Goal: Navigation & Orientation: Go to known website

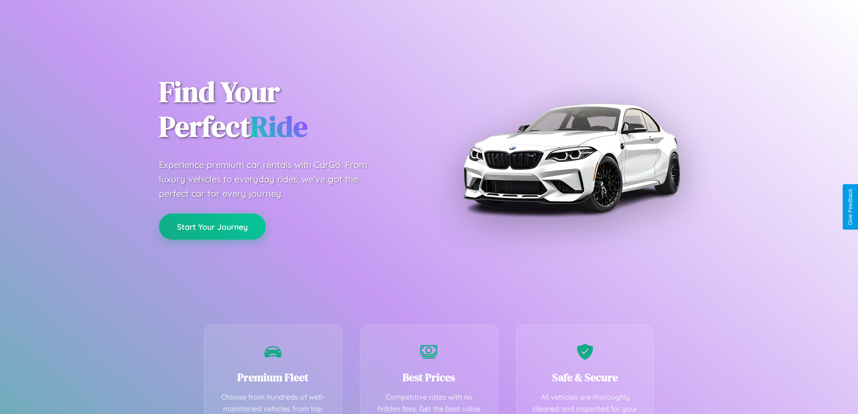
click at [212, 227] on button "Start Your Journey" at bounding box center [212, 226] width 107 height 26
click at [212, 226] on button "Start Your Journey" at bounding box center [212, 226] width 107 height 26
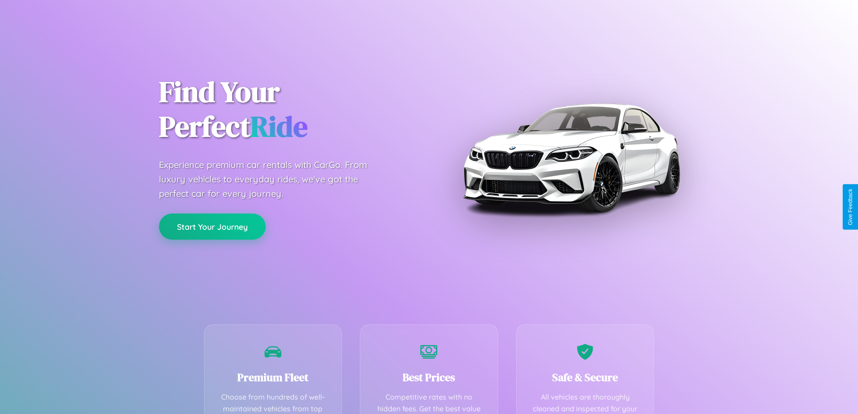
click at [212, 226] on button "Start Your Journey" at bounding box center [212, 226] width 107 height 26
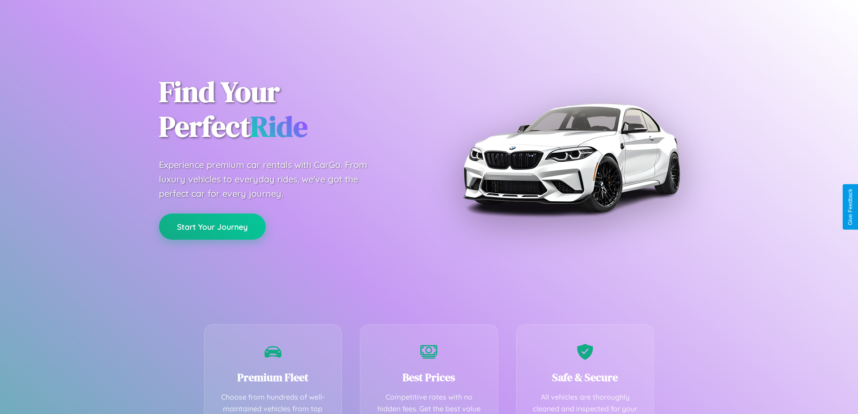
click at [212, 226] on button "Start Your Journey" at bounding box center [212, 226] width 107 height 26
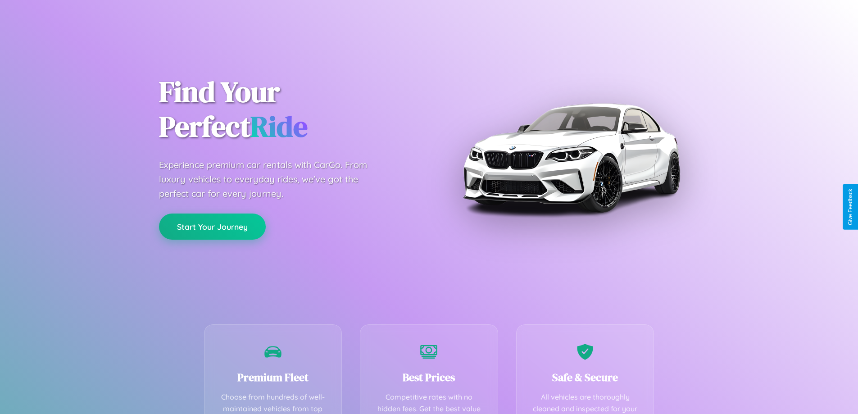
click at [212, 226] on button "Start Your Journey" at bounding box center [212, 226] width 107 height 26
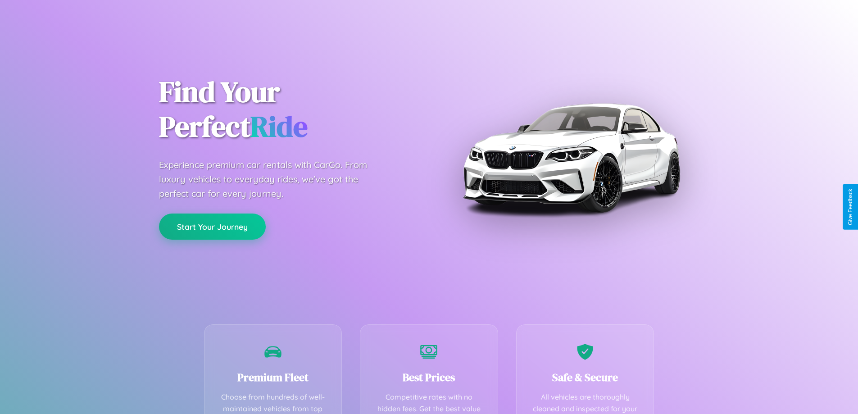
click at [212, 226] on button "Start Your Journey" at bounding box center [212, 226] width 107 height 26
